Goal: Task Accomplishment & Management: Use online tool/utility

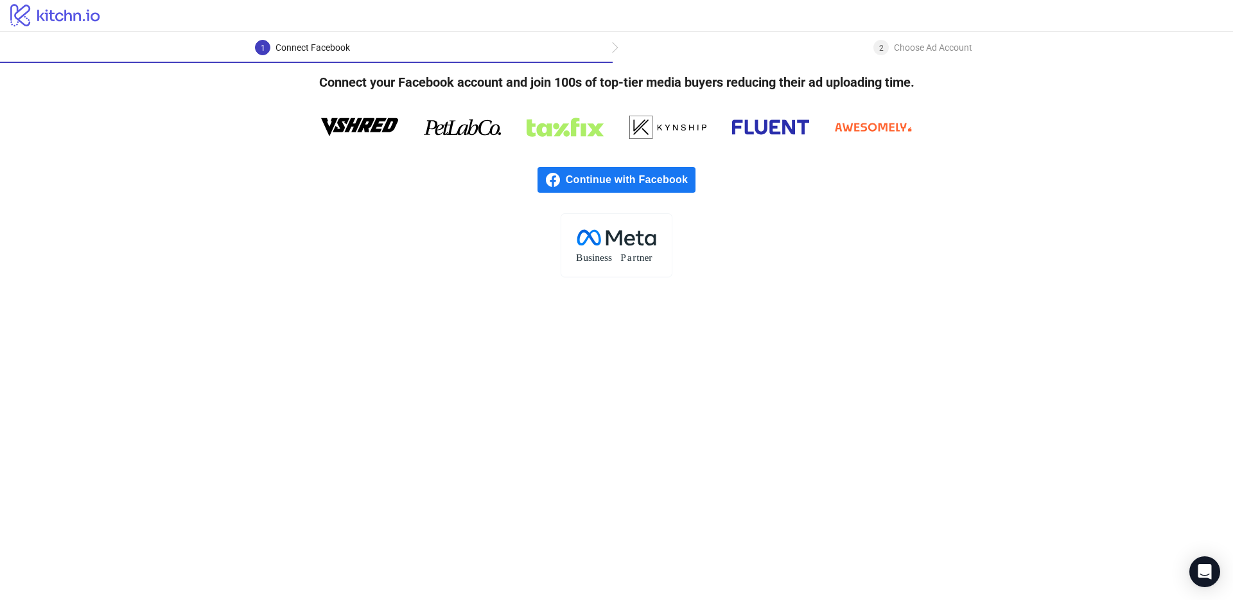
click at [614, 177] on span "Continue with Facebook" at bounding box center [631, 180] width 130 height 26
click at [626, 180] on span "Continue with Facebook" at bounding box center [631, 180] width 130 height 26
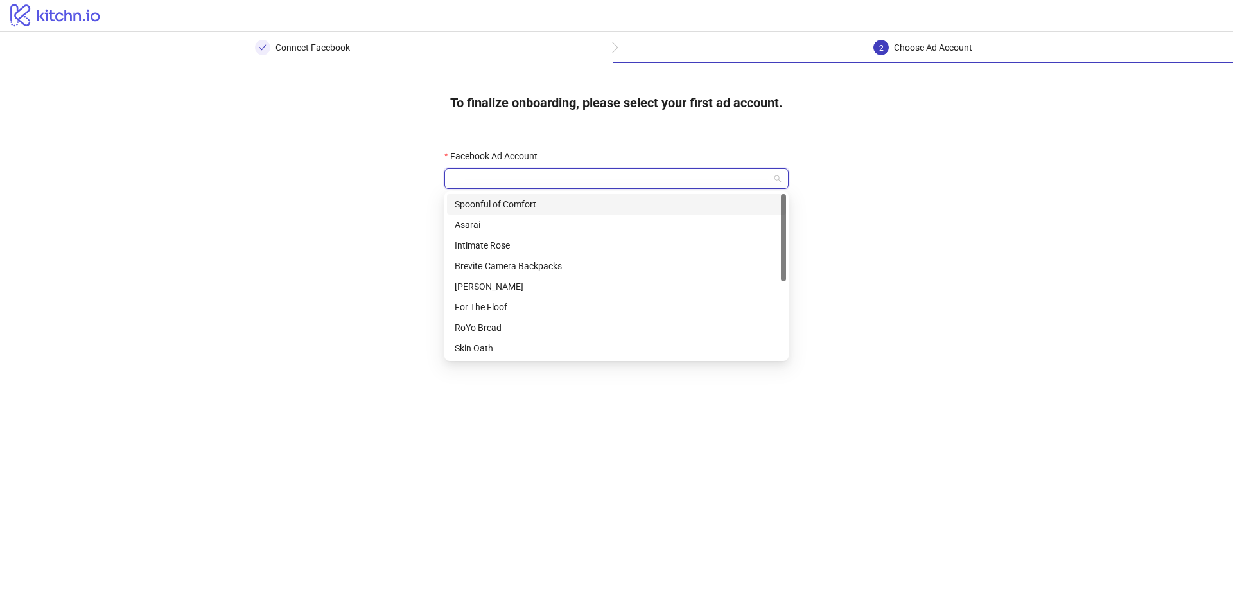
click at [589, 183] on input "Facebook Ad Account" at bounding box center [610, 178] width 317 height 19
click at [576, 223] on div "Asarai" at bounding box center [617, 225] width 324 height 14
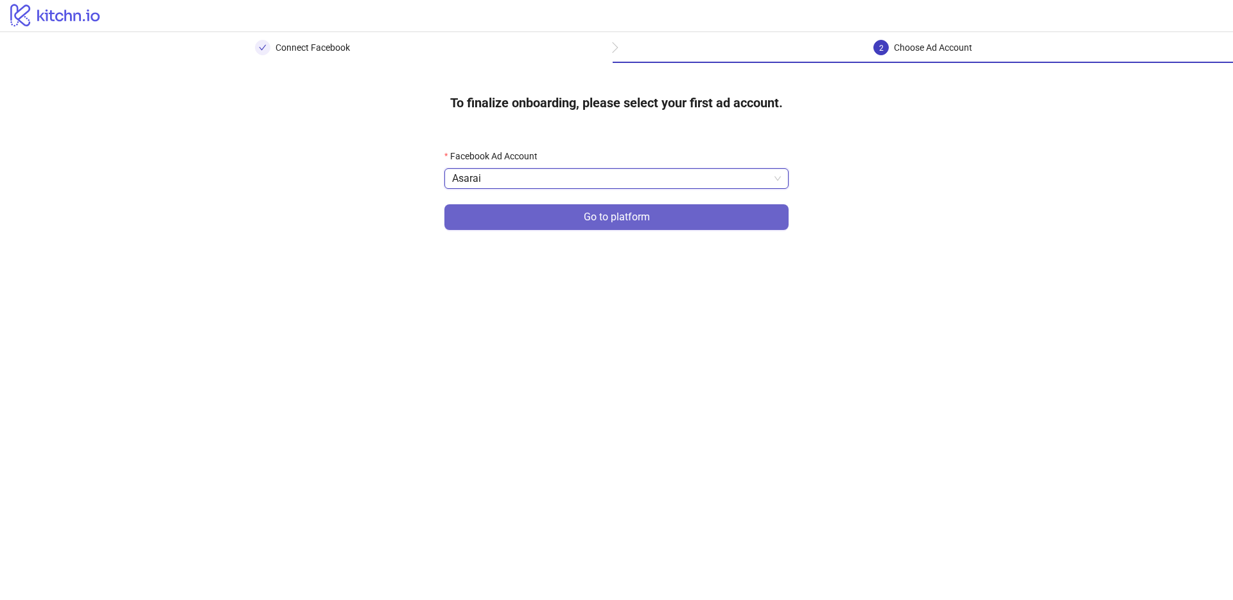
click at [618, 220] on span "Go to platform" at bounding box center [617, 217] width 66 height 12
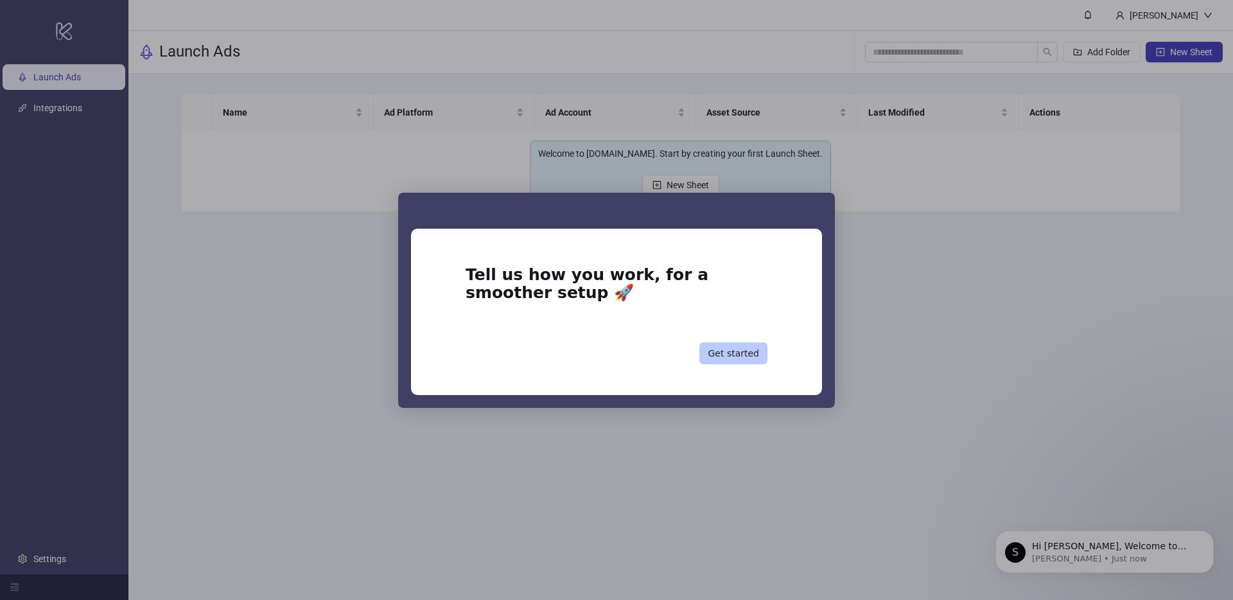
click at [727, 351] on button "Get started" at bounding box center [733, 353] width 68 height 22
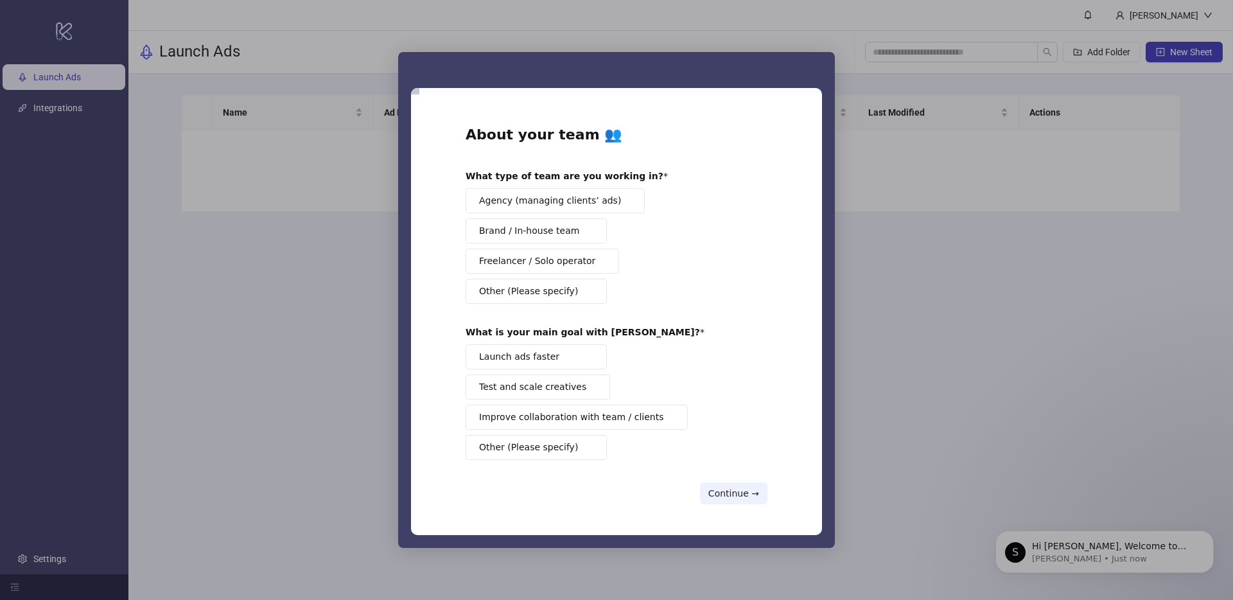
click at [564, 259] on span "Freelancer / Solo operator" at bounding box center [537, 260] width 116 height 13
click at [544, 355] on span "Launch ads faster" at bounding box center [519, 356] width 80 height 13
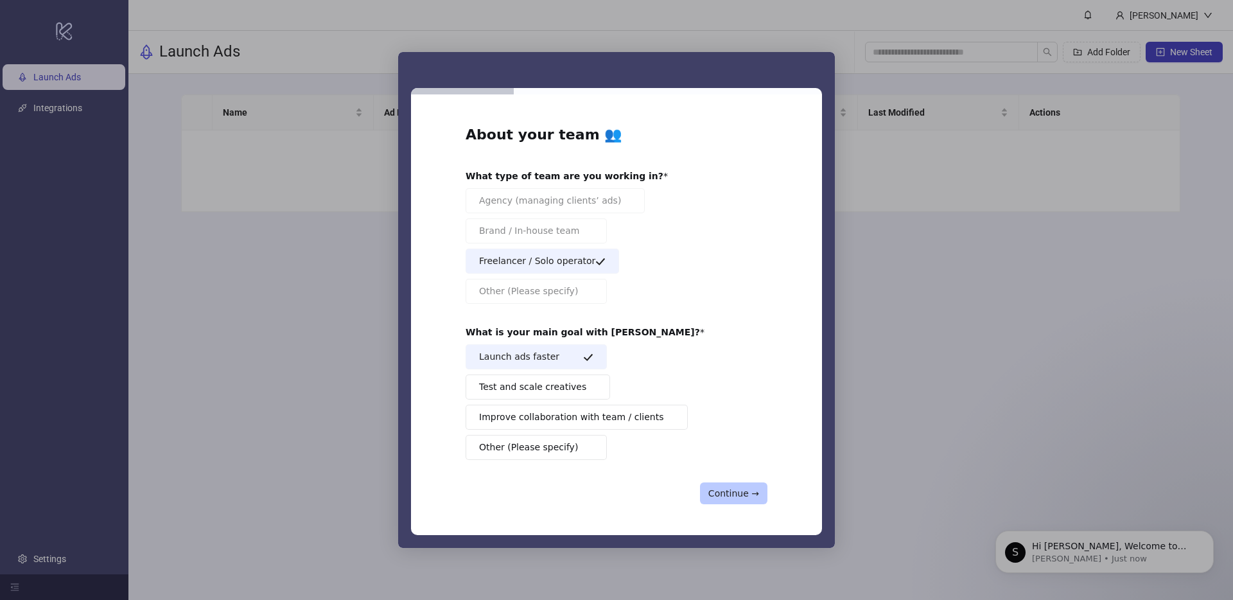
click at [719, 498] on button "Continue →" at bounding box center [733, 493] width 67 height 22
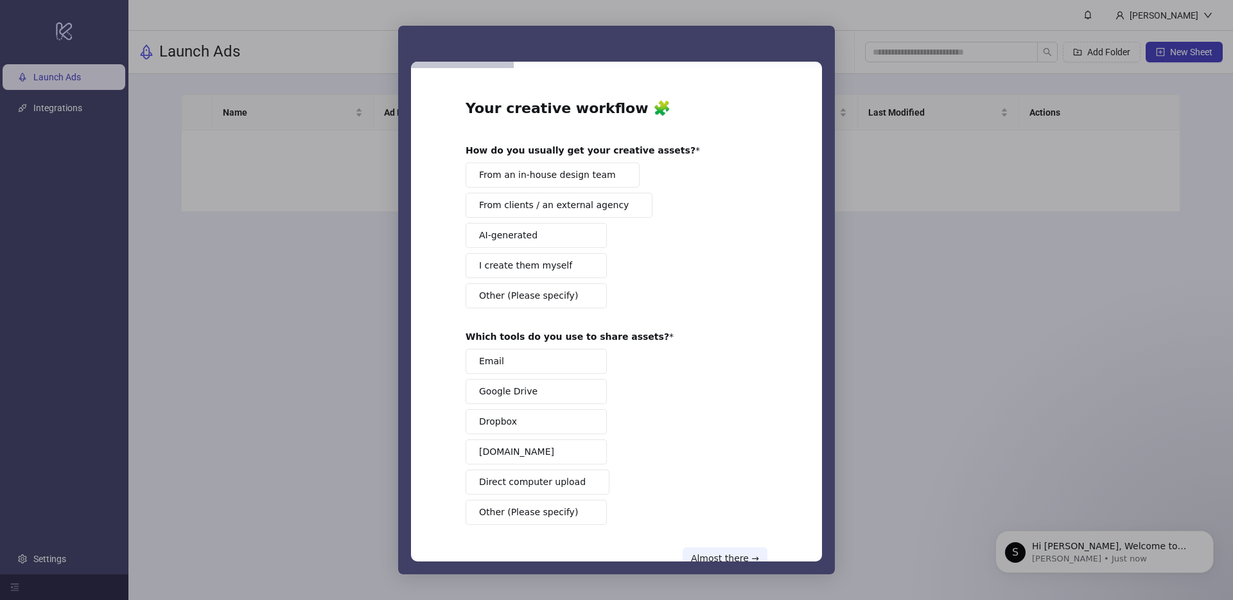
click at [548, 211] on span "From clients / an external agency" at bounding box center [554, 204] width 150 height 13
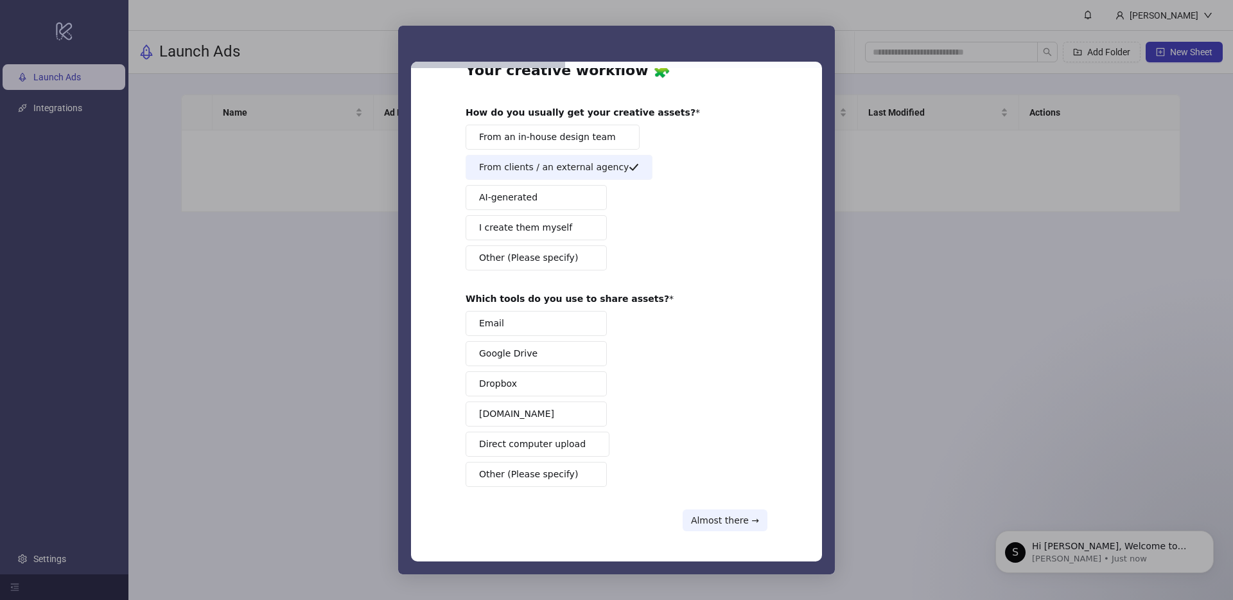
scroll to position [39, 0]
click at [558, 348] on button "Google Drive" at bounding box center [535, 352] width 141 height 25
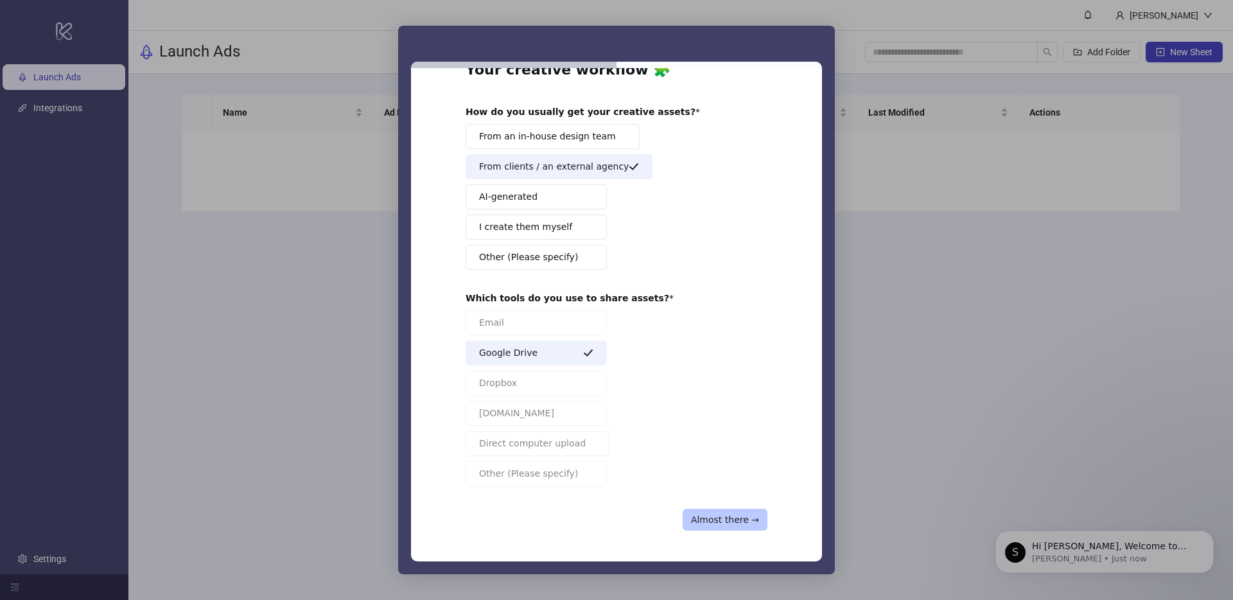
click at [727, 525] on button "Almost there →" at bounding box center [724, 519] width 85 height 22
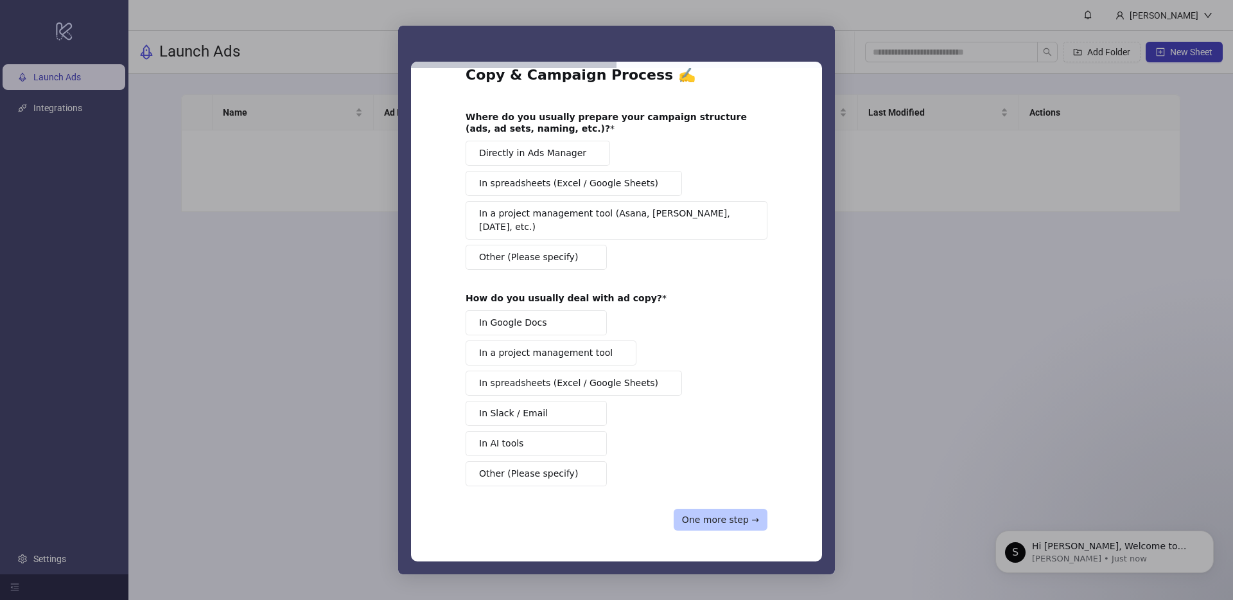
scroll to position [20, 0]
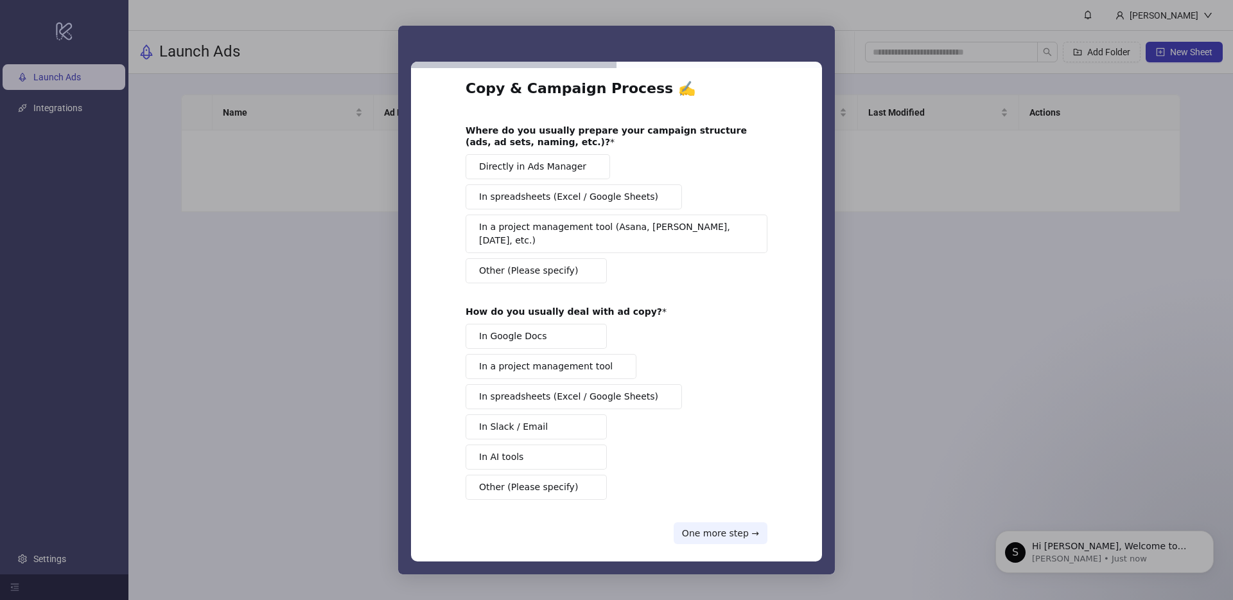
click at [546, 201] on span "In spreadsheets (Excel / Google Sheets)" at bounding box center [568, 196] width 179 height 13
click at [566, 390] on span "In spreadsheets (Excel / Google Sheets)" at bounding box center [568, 396] width 179 height 13
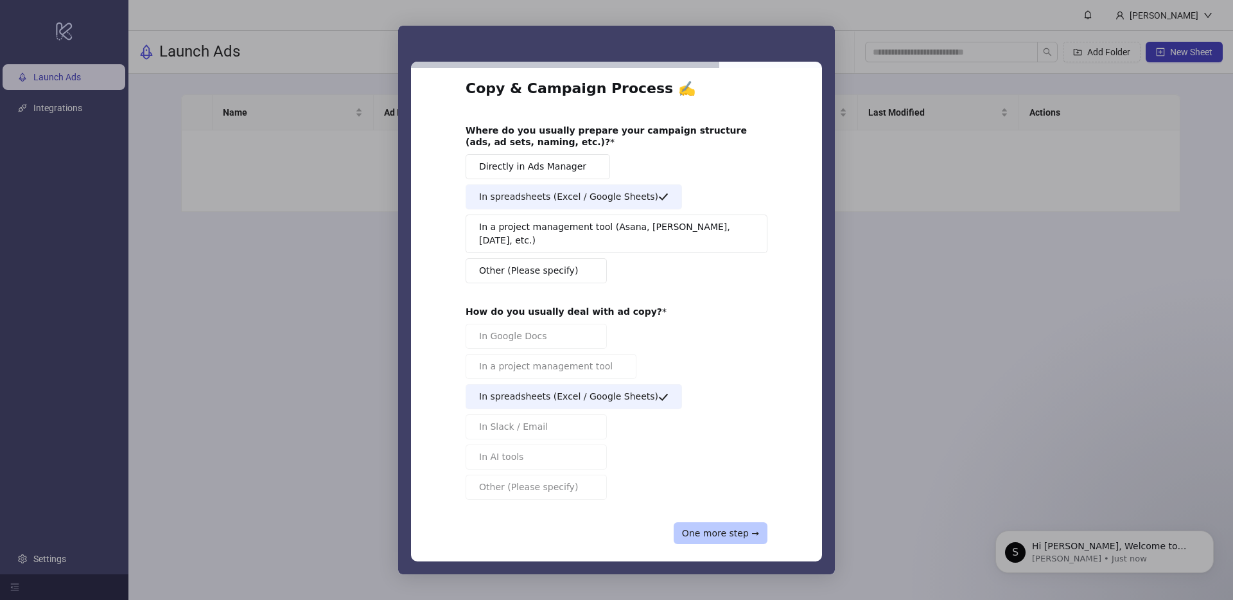
click at [719, 524] on button "One more step →" at bounding box center [720, 533] width 94 height 22
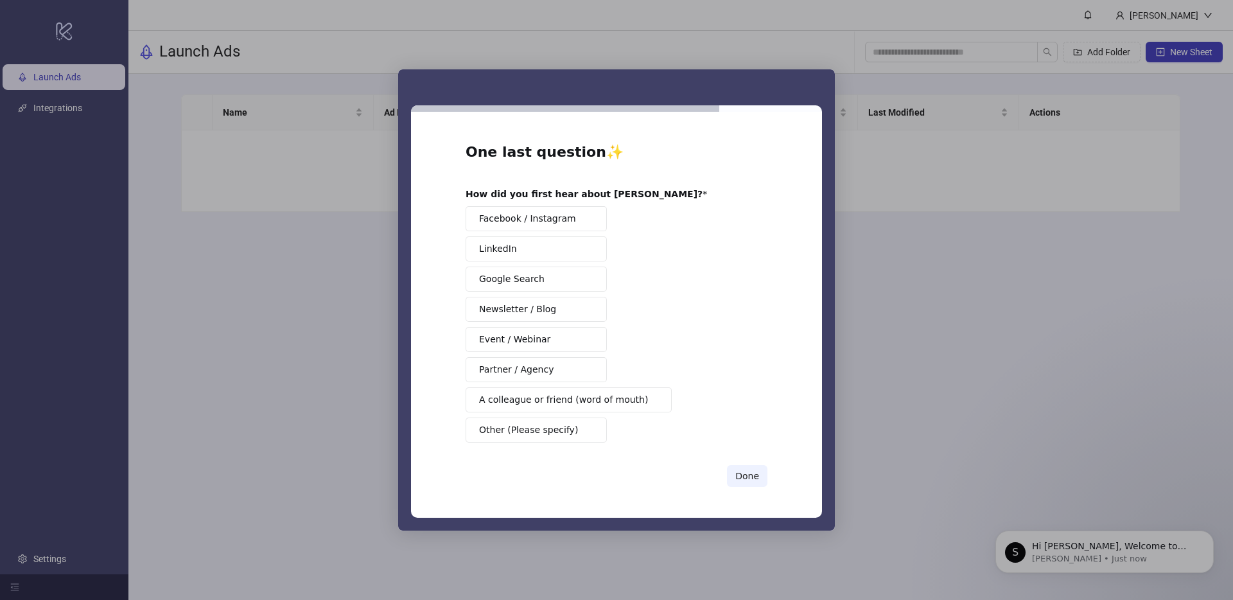
click at [535, 252] on button "LinkedIn" at bounding box center [535, 248] width 141 height 25
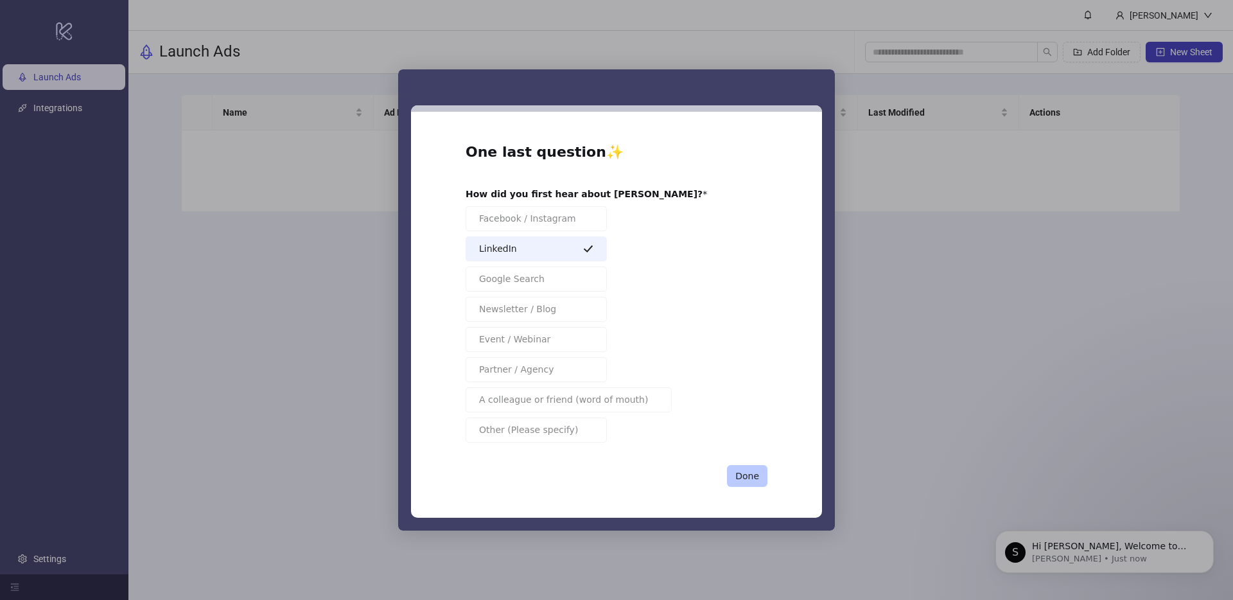
click at [744, 475] on button "Done" at bounding box center [747, 476] width 40 height 22
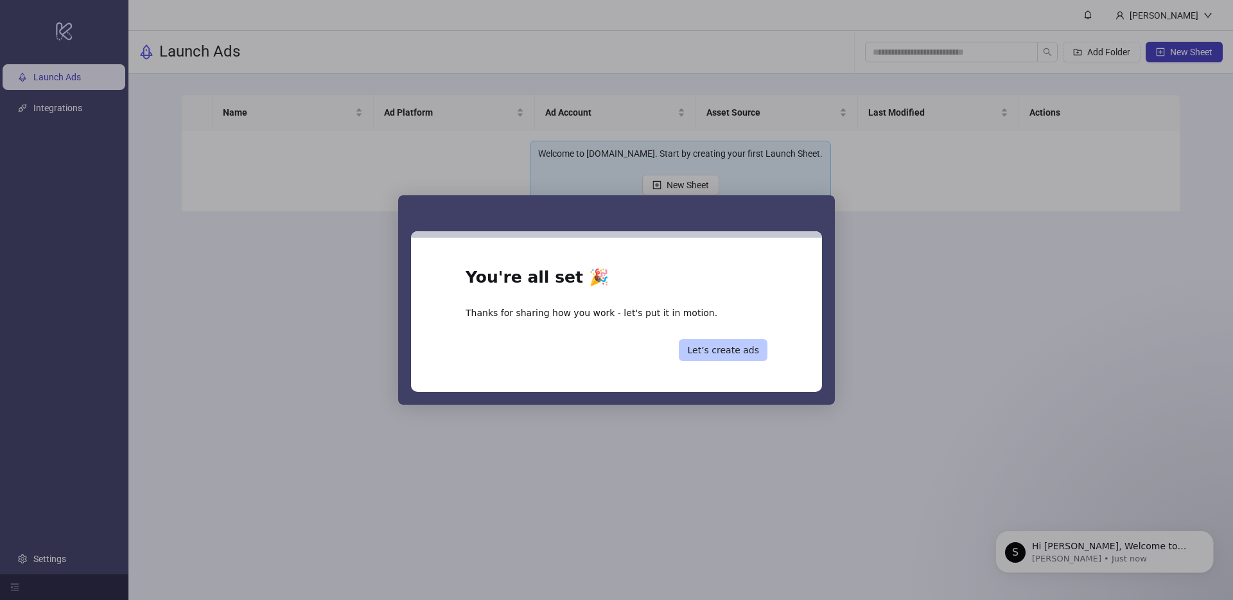
click at [700, 352] on button "Let’s create ads" at bounding box center [723, 350] width 89 height 22
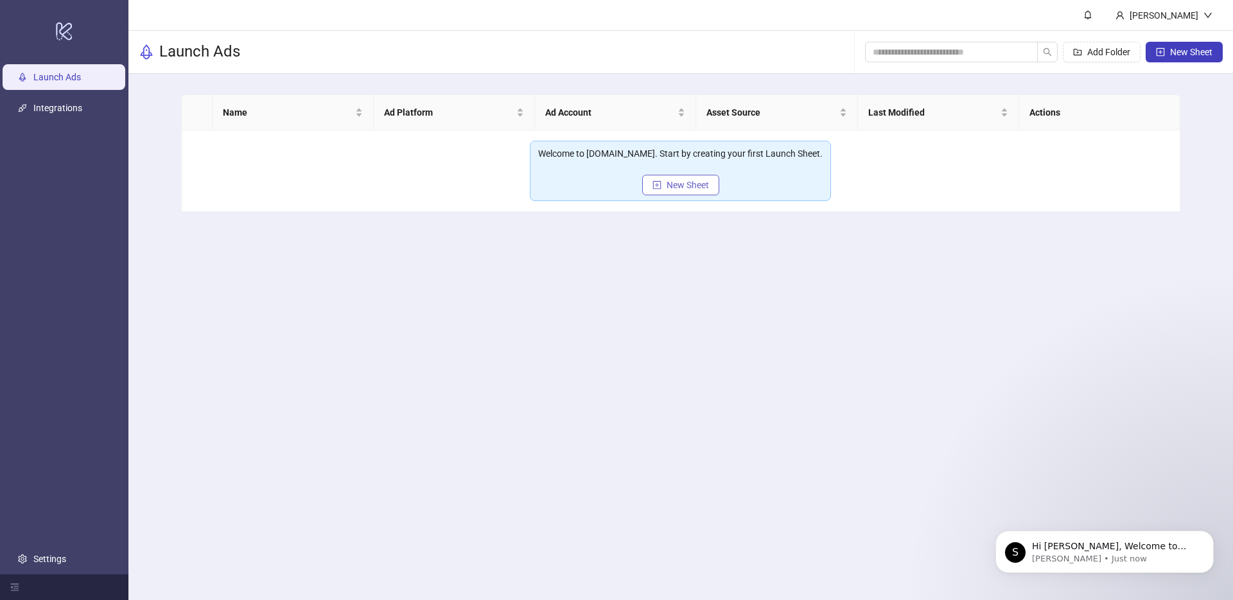
click at [695, 183] on span "New Sheet" at bounding box center [687, 185] width 42 height 10
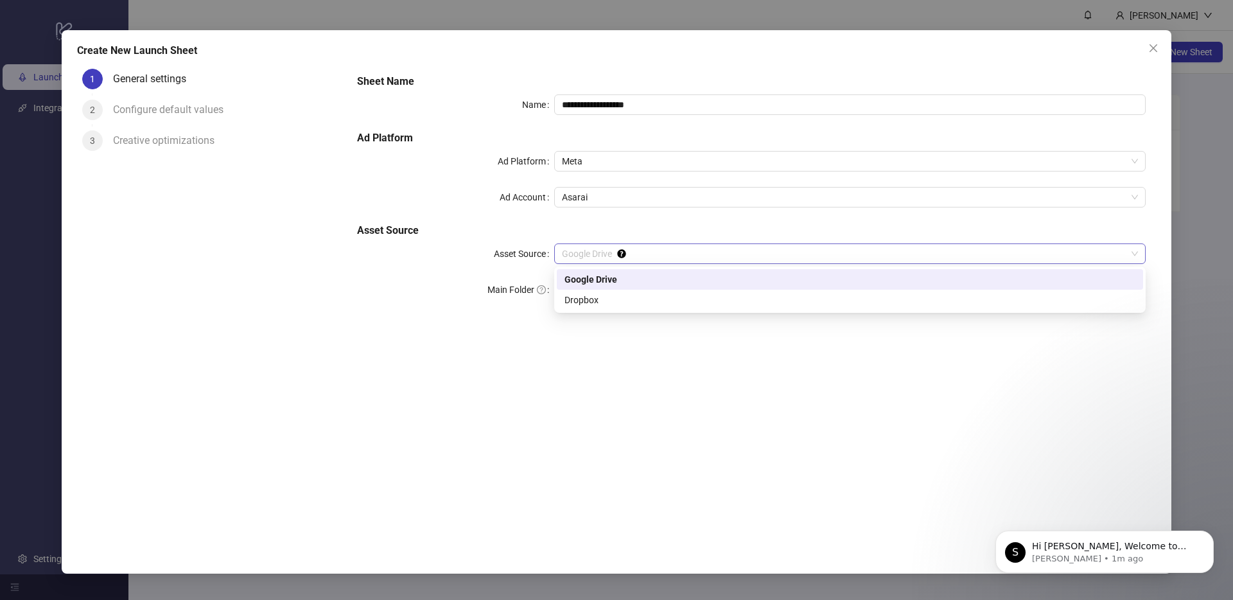
click at [599, 256] on span "Google Drive" at bounding box center [850, 253] width 576 height 19
click at [597, 277] on div "Google Drive" at bounding box center [849, 279] width 571 height 14
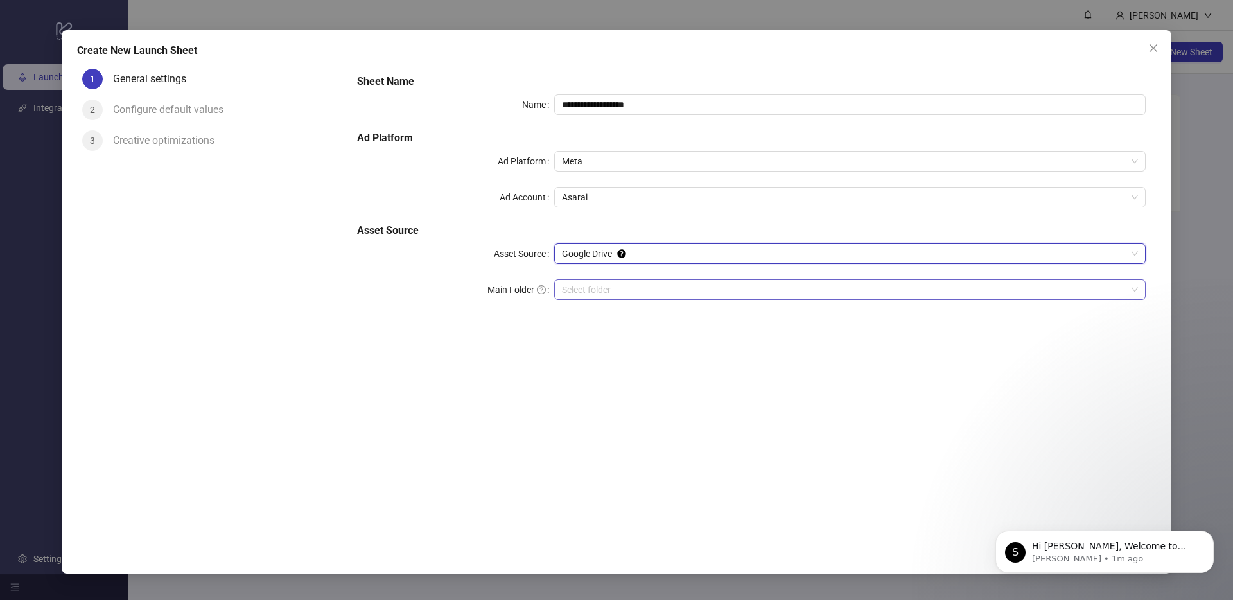
click at [595, 284] on input "Main Folder" at bounding box center [844, 289] width 564 height 19
click at [614, 108] on input "**********" at bounding box center [849, 104] width 591 height 21
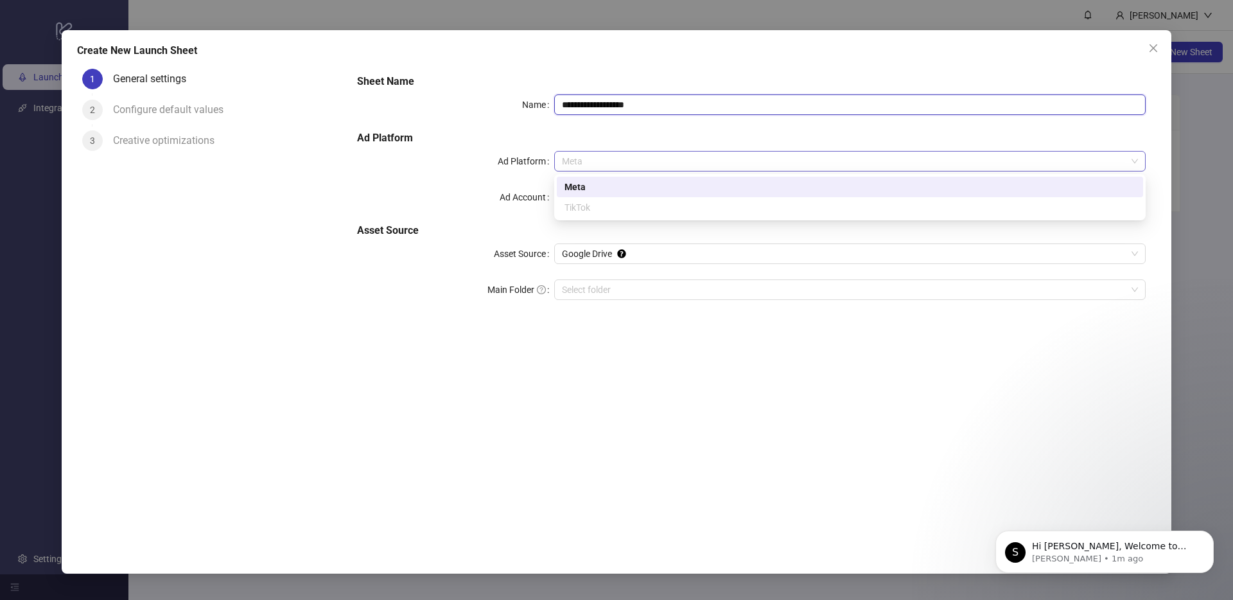
click at [616, 161] on span "Meta" at bounding box center [850, 161] width 576 height 19
click at [576, 188] on div "Meta" at bounding box center [849, 187] width 571 height 14
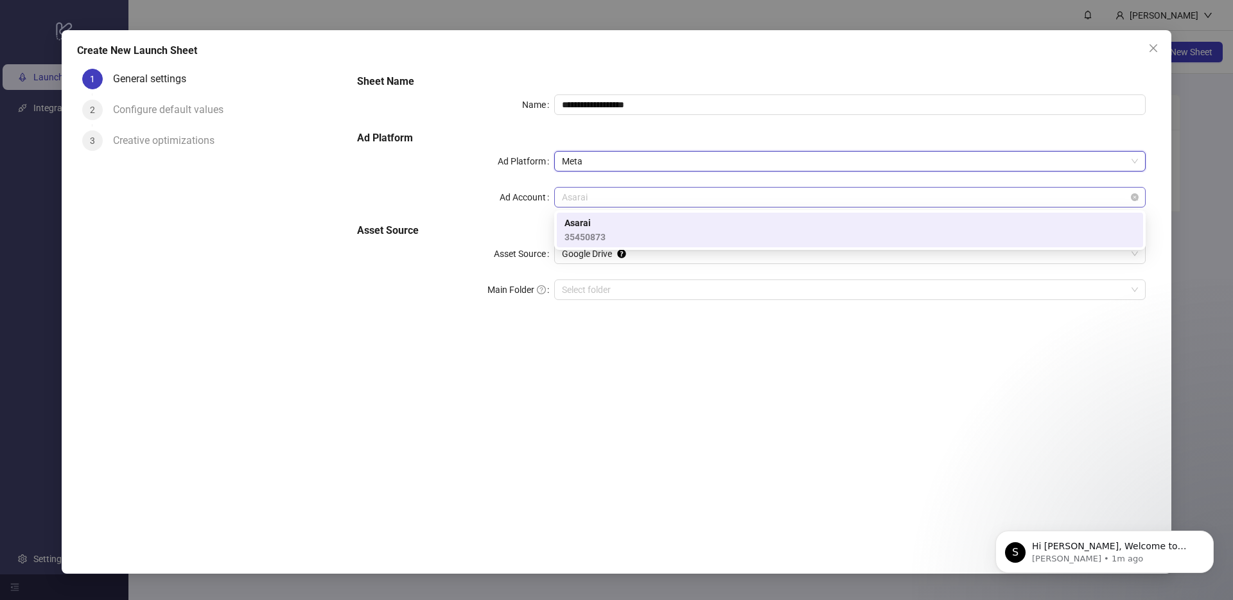
click at [587, 198] on span "Asarai" at bounding box center [850, 196] width 576 height 19
click at [589, 223] on span "Asarai" at bounding box center [584, 223] width 41 height 14
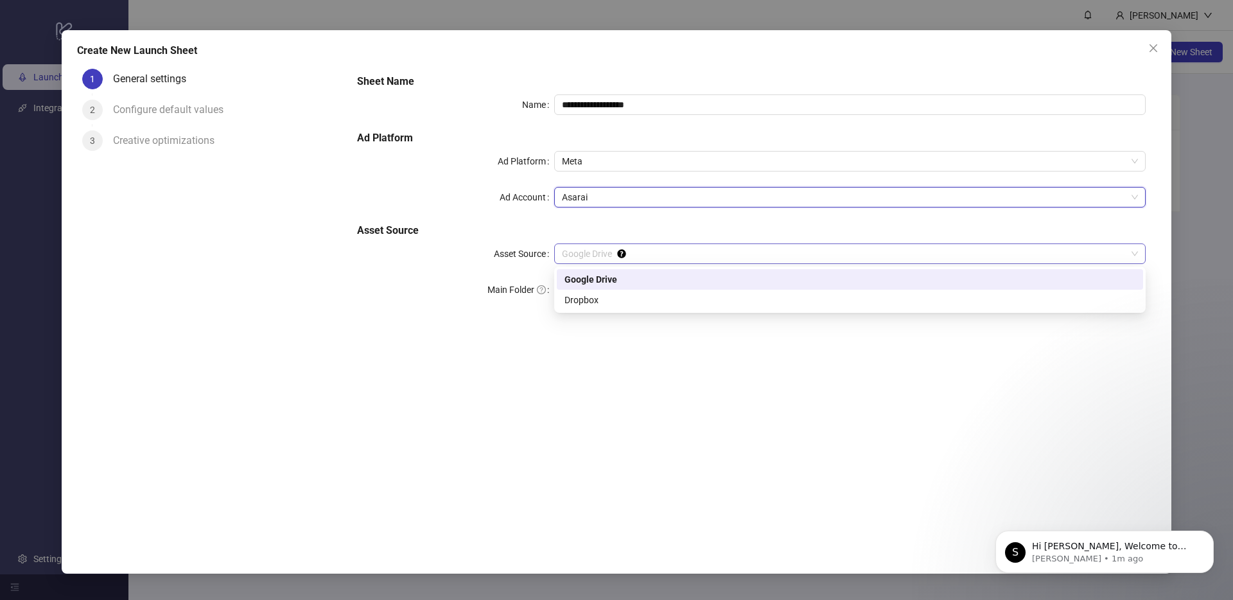
click at [597, 250] on span "Google Drive" at bounding box center [850, 253] width 576 height 19
click at [583, 274] on div "Google Drive" at bounding box center [849, 279] width 571 height 14
